Goal: Information Seeking & Learning: Check status

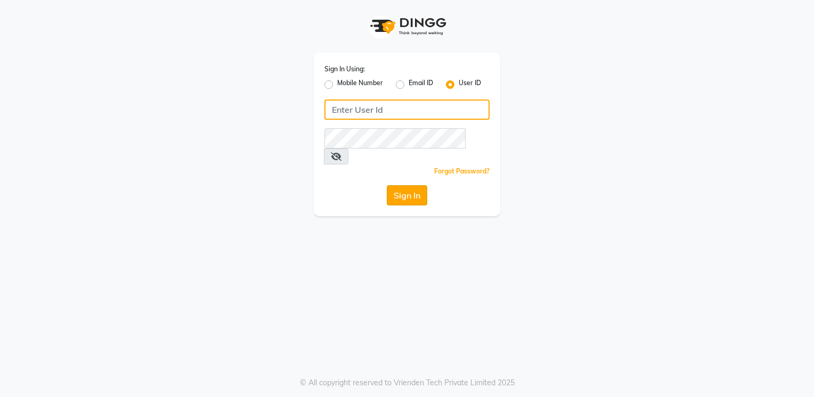
type input "iriis"
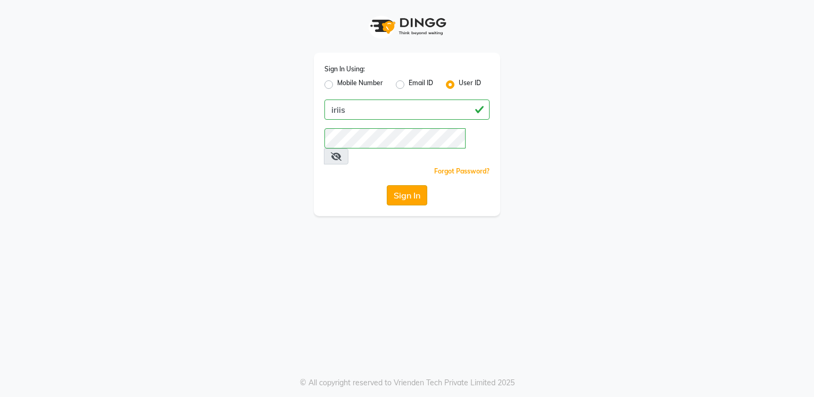
click at [409, 185] on button "Sign In" at bounding box center [407, 195] width 40 height 20
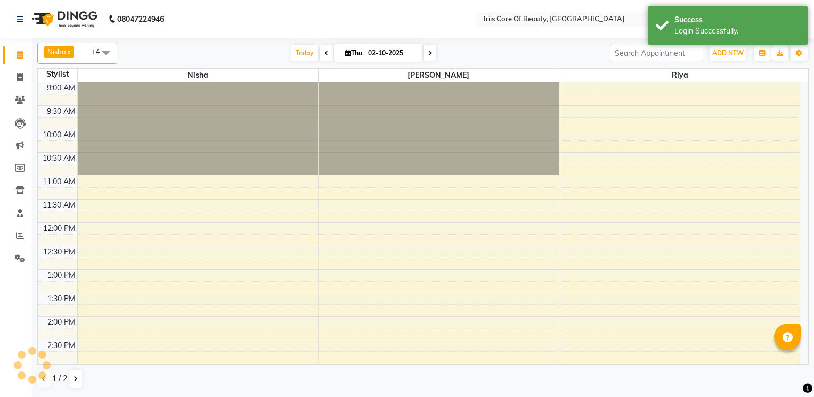
select select "en"
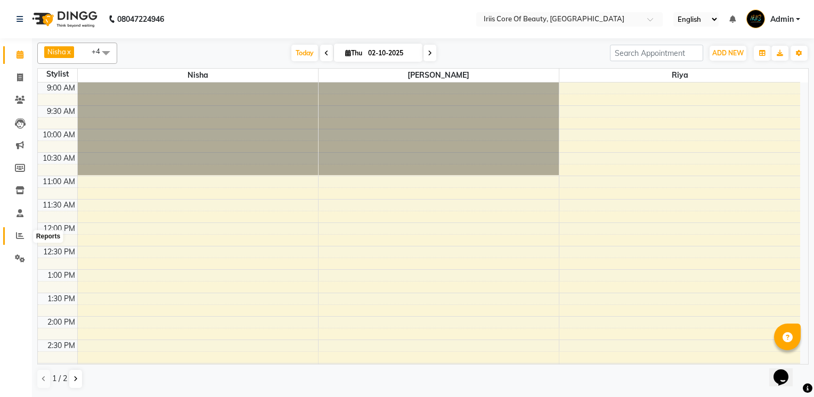
click at [17, 235] on icon at bounding box center [20, 236] width 8 height 8
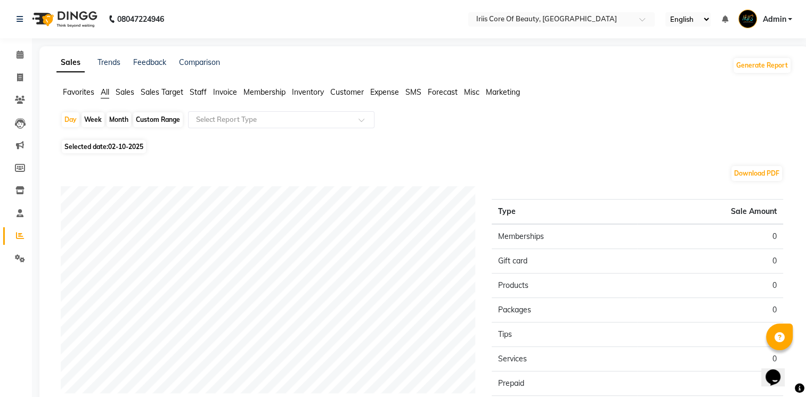
click at [113, 119] on div "Month" at bounding box center [119, 119] width 25 height 15
select select "10"
select select "2025"
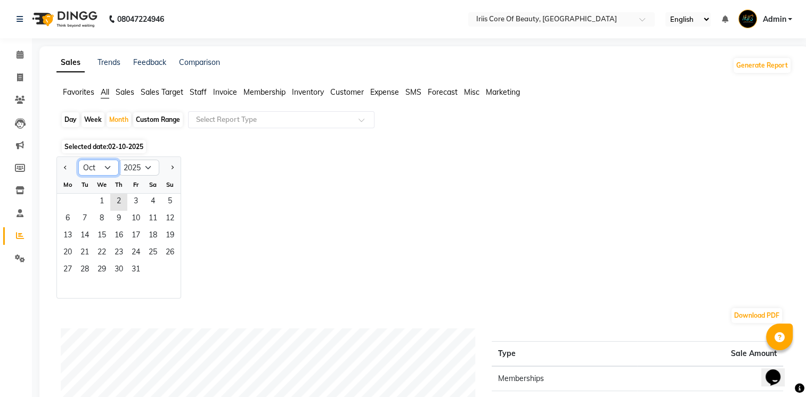
click at [111, 164] on select "Jan Feb Mar Apr May Jun [DATE] Aug Sep Oct Nov Dec" at bounding box center [98, 168] width 40 height 16
select select "9"
click at [78, 160] on select "Jan Feb Mar Apr May Jun [DATE] Aug Sep Oct Nov Dec" at bounding box center [98, 168] width 40 height 16
click at [262, 241] on div "Jan Feb Mar Apr May Jun [DATE] Aug Sep Oct Nov [DATE] 2016 2017 2018 2019 2020 …" at bounding box center [423, 228] width 735 height 142
click at [84, 270] on span "30" at bounding box center [84, 270] width 17 height 17
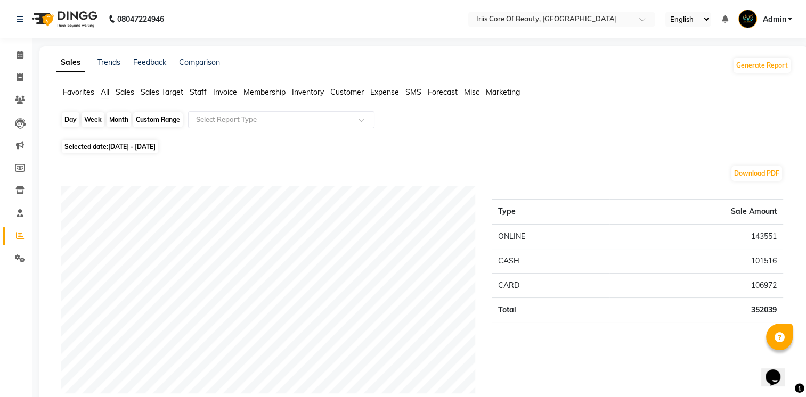
click at [115, 120] on div "Month" at bounding box center [119, 119] width 25 height 15
select select "9"
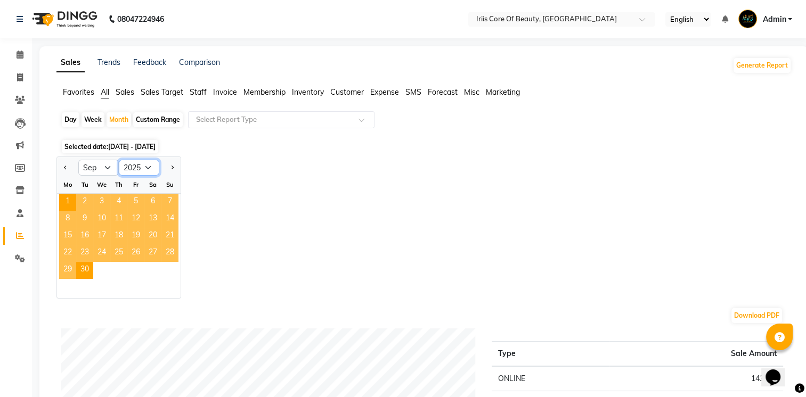
click at [141, 170] on select "2015 2016 2017 2018 2019 2020 2021 2022 2023 2024 2025 2026 2027 2028 2029 2030…" at bounding box center [139, 168] width 40 height 16
select select "2024"
click at [119, 160] on select "2015 2016 2017 2018 2019 2020 2021 2022 2023 2024 2025 2026 2027 2028 2029 2030…" at bounding box center [139, 168] width 40 height 16
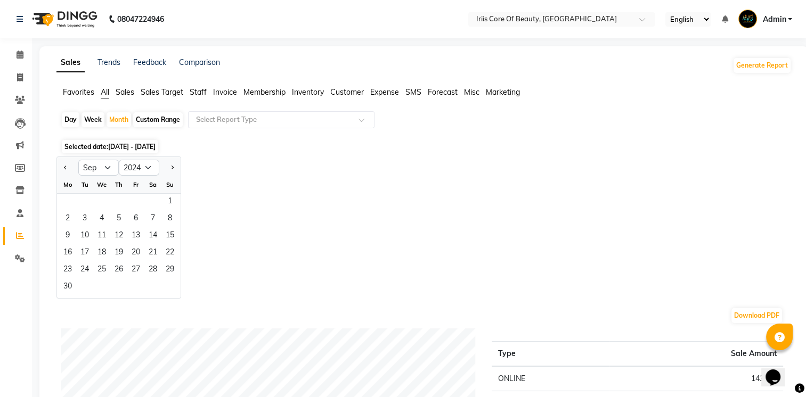
click at [290, 245] on div "Jan Feb Mar Apr May Jun [DATE] Aug Sep Oct Nov [DATE] 2015 2016 2017 2018 2019 …" at bounding box center [423, 228] width 735 height 142
click at [257, 191] on div "Jan Feb Mar Apr May Jun [DATE] Aug Sep Oct Nov [DATE] 2015 2016 2017 2018 2019 …" at bounding box center [423, 228] width 735 height 142
click at [158, 152] on span "Selected date: [DATE] - [DATE]" at bounding box center [110, 146] width 96 height 13
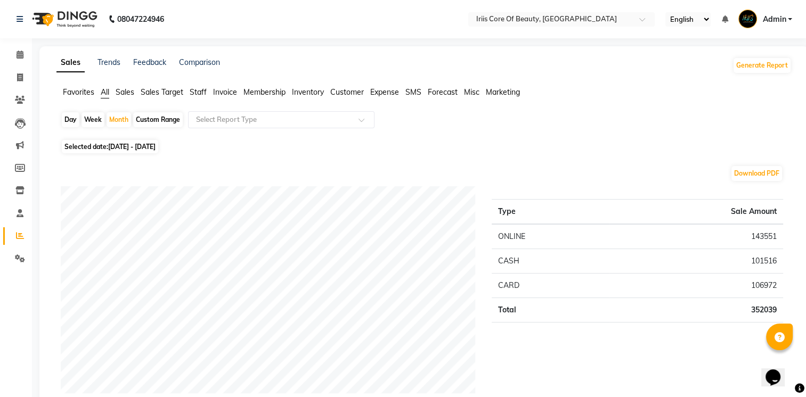
click at [156, 148] on span "[DATE] - [DATE]" at bounding box center [131, 147] width 47 height 8
select select "9"
select select "2025"
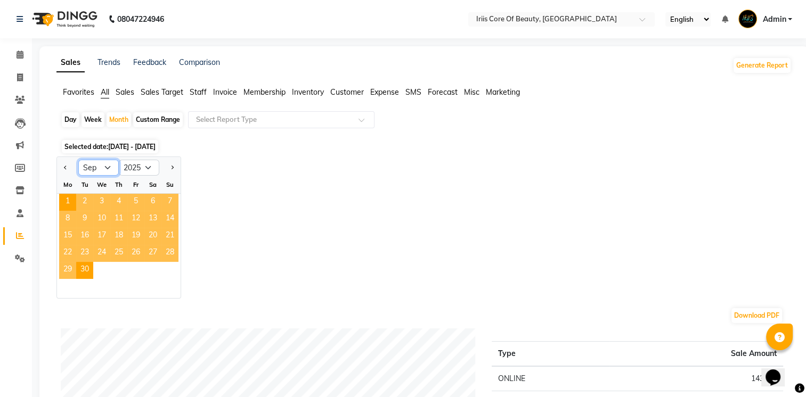
click at [111, 167] on select "Jan Feb Mar Apr May Jun [DATE] Aug Sep Oct Nov Dec" at bounding box center [98, 168] width 40 height 16
select select "10"
click at [78, 160] on select "Jan Feb Mar Apr May Jun [DATE] Aug Sep Oct Nov Dec" at bounding box center [98, 168] width 40 height 16
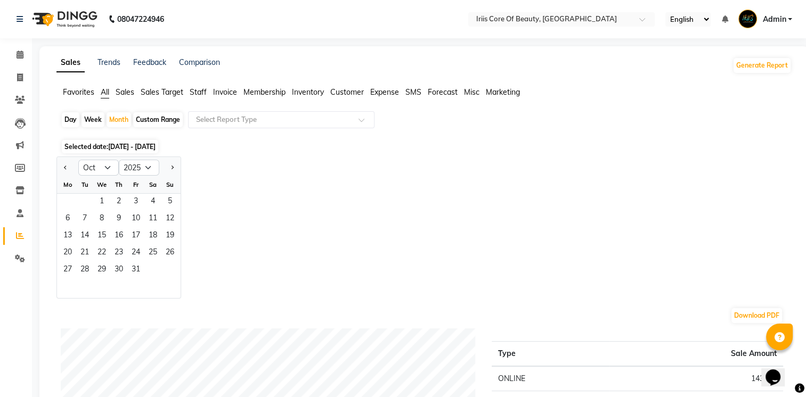
click at [288, 246] on div "Jan Feb Mar Apr May Jun [DATE] Aug Sep Oct Nov [DATE] 2016 2017 2018 2019 2020 …" at bounding box center [423, 228] width 735 height 142
click at [147, 165] on select "2015 2016 2017 2018 2019 2020 2021 2022 2023 2024 2025 2026 2027 2028 2029 2030…" at bounding box center [139, 168] width 40 height 16
select select "2024"
click at [119, 160] on select "2015 2016 2017 2018 2019 2020 2021 2022 2023 2024 2025 2026 2027 2028 2029 2030…" at bounding box center [139, 168] width 40 height 16
click at [119, 267] on span "31" at bounding box center [118, 270] width 17 height 17
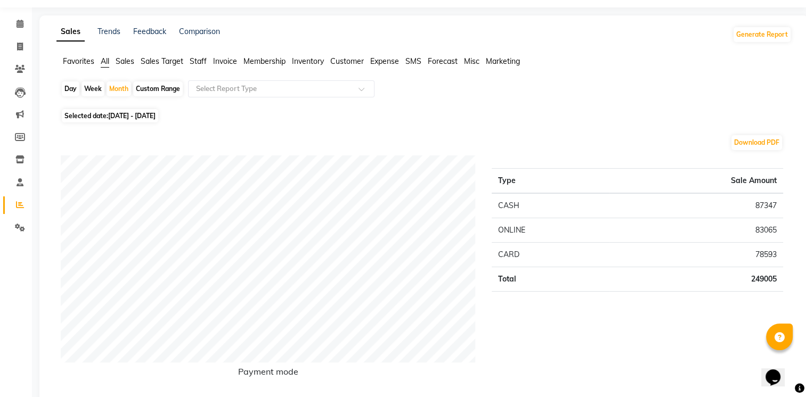
scroll to position [30, 0]
click at [122, 88] on div "Month" at bounding box center [119, 90] width 25 height 15
select select "10"
select select "2024"
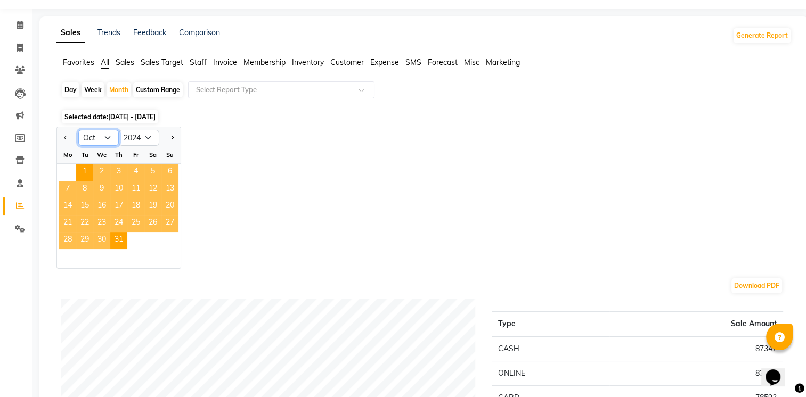
click at [103, 141] on select "Jan Feb Mar Apr May Jun [DATE] Aug Sep Oct Nov Dec" at bounding box center [98, 138] width 40 height 16
select select "9"
click at [78, 130] on select "Jan Feb Mar Apr May Jun [DATE] Aug Sep Oct Nov Dec" at bounding box center [98, 138] width 40 height 16
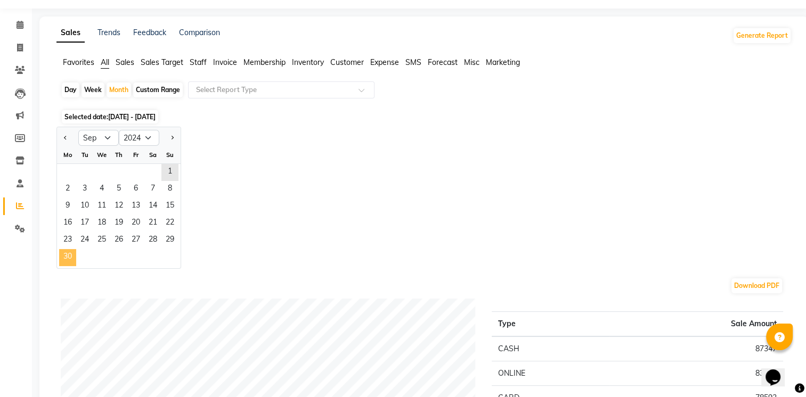
click at [67, 250] on span "30" at bounding box center [67, 257] width 17 height 17
